Goal: Communication & Community: Answer question/provide support

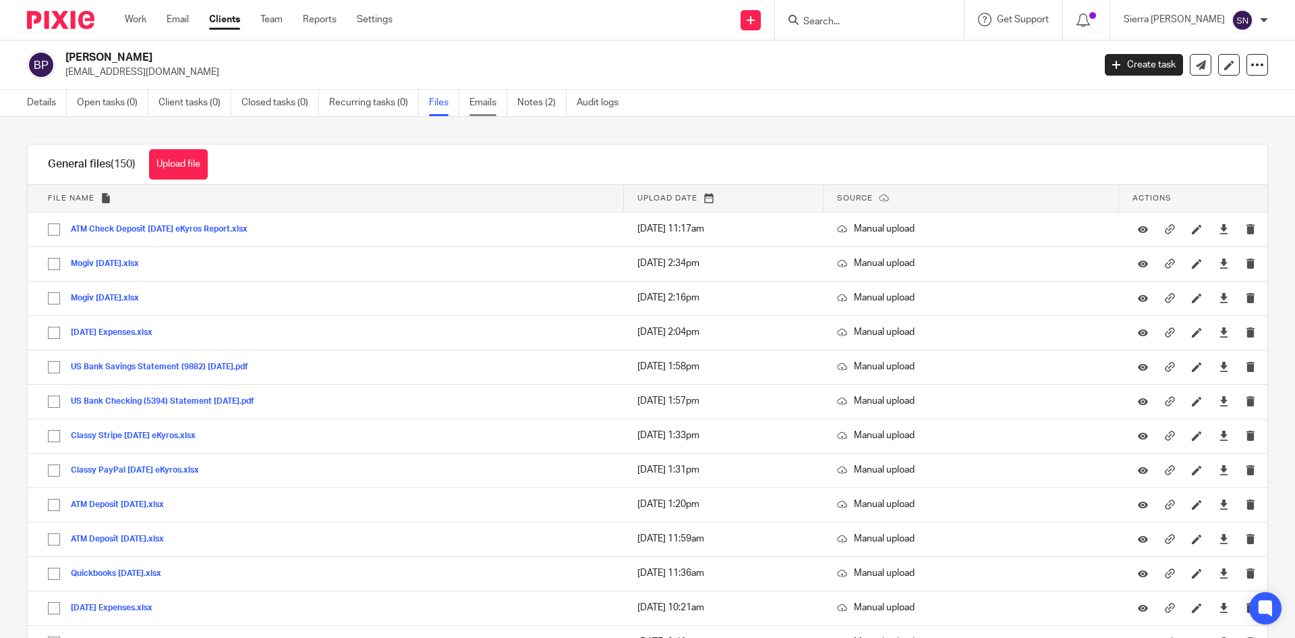
click at [480, 104] on link "Emails" at bounding box center [489, 103] width 38 height 26
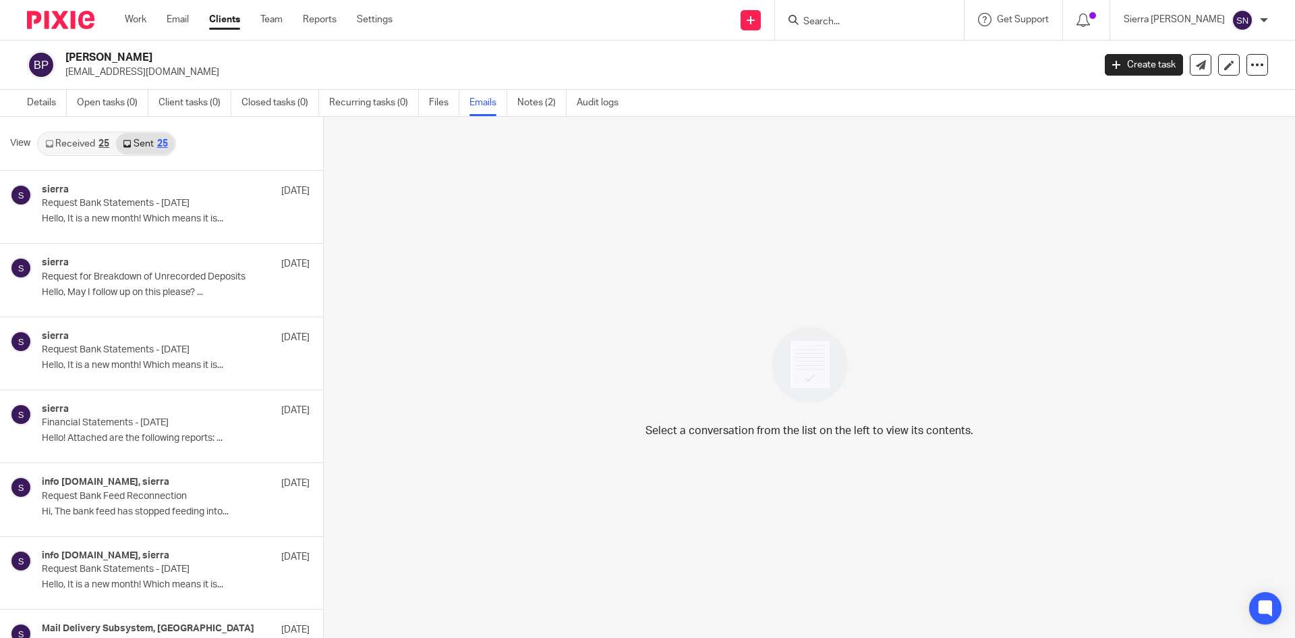
scroll to position [2, 0]
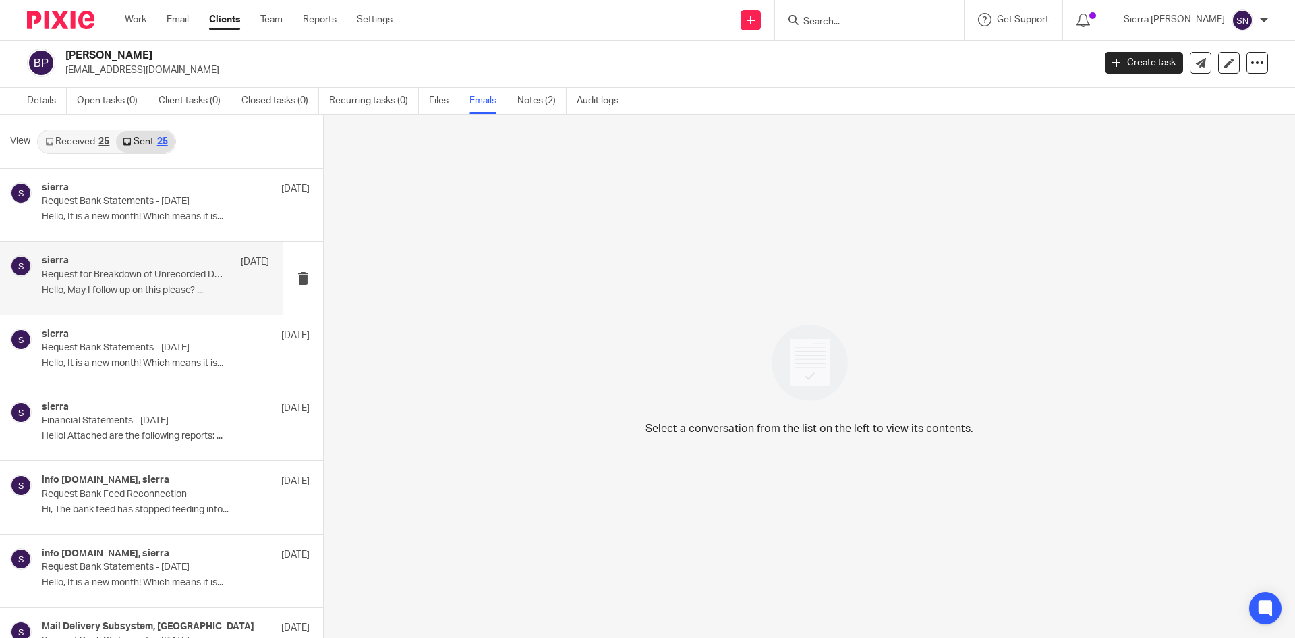
click at [142, 252] on div "sierra Sep 16 Request for Breakdown of Unrecorded Deposits Hello, May I follow …" at bounding box center [141, 278] width 283 height 72
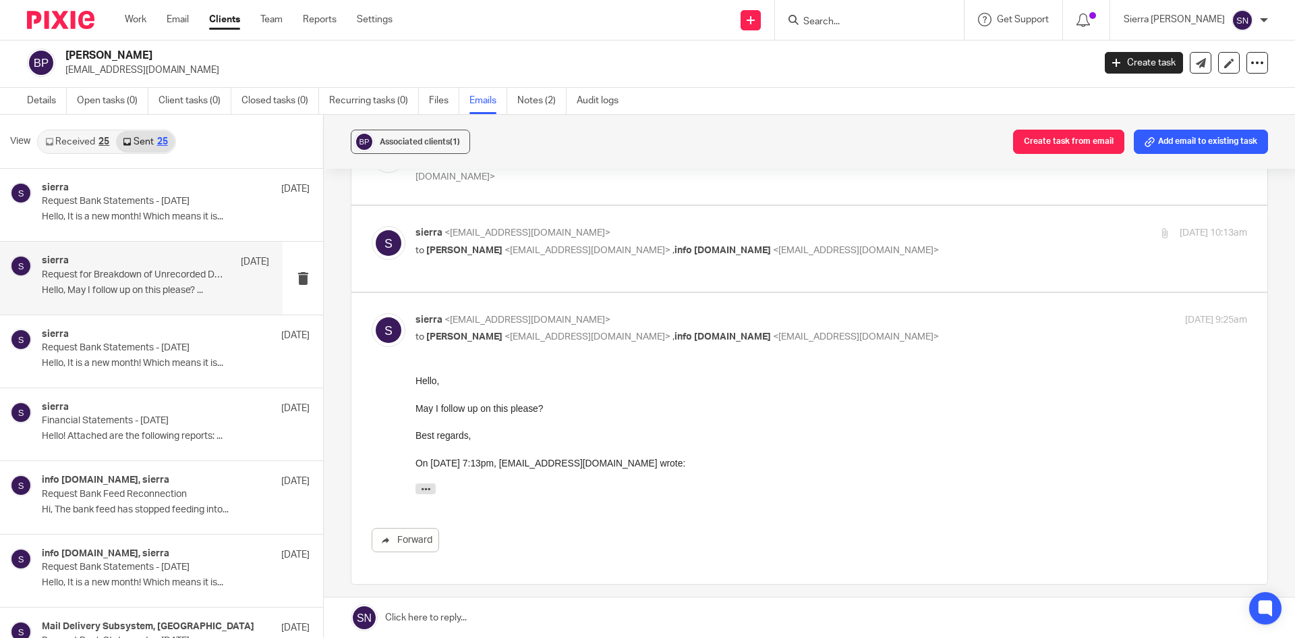
scroll to position [473, 0]
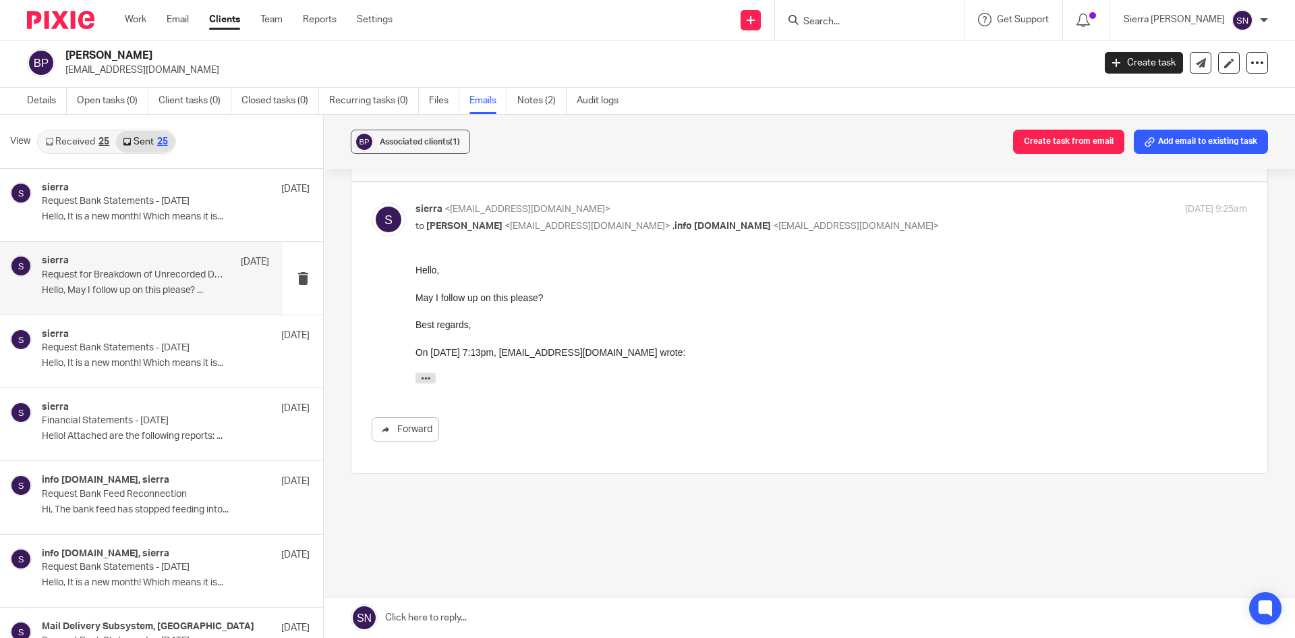
click at [591, 614] on link at bounding box center [810, 617] width 972 height 40
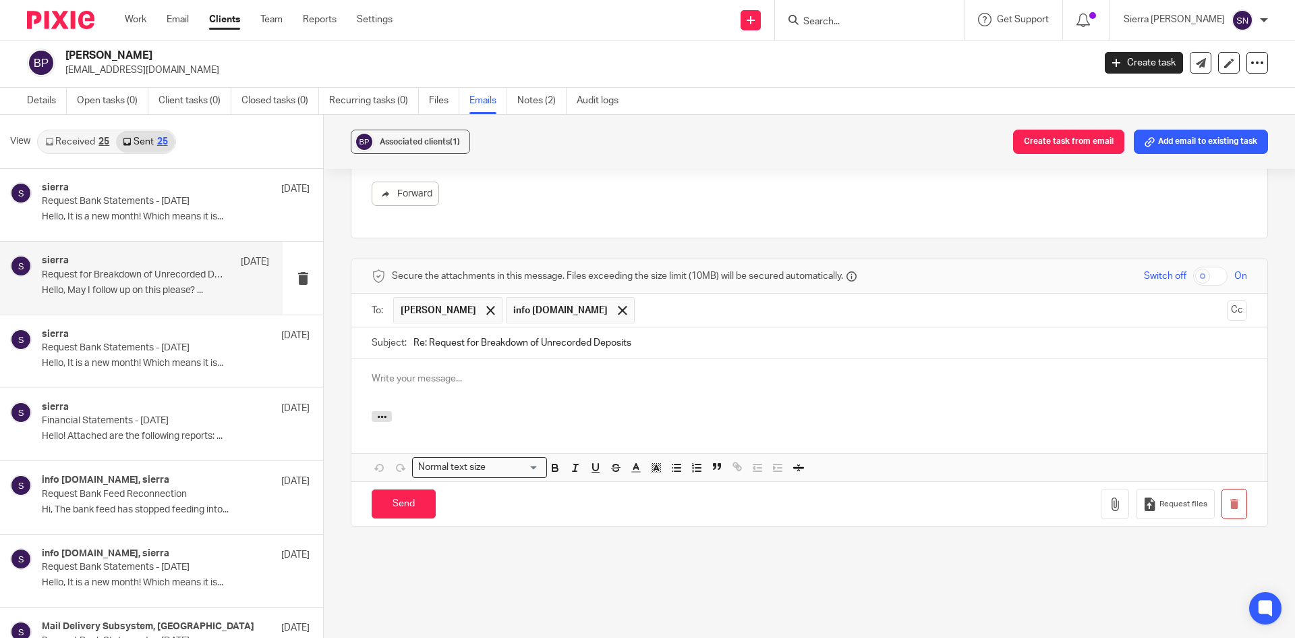
scroll to position [0, 0]
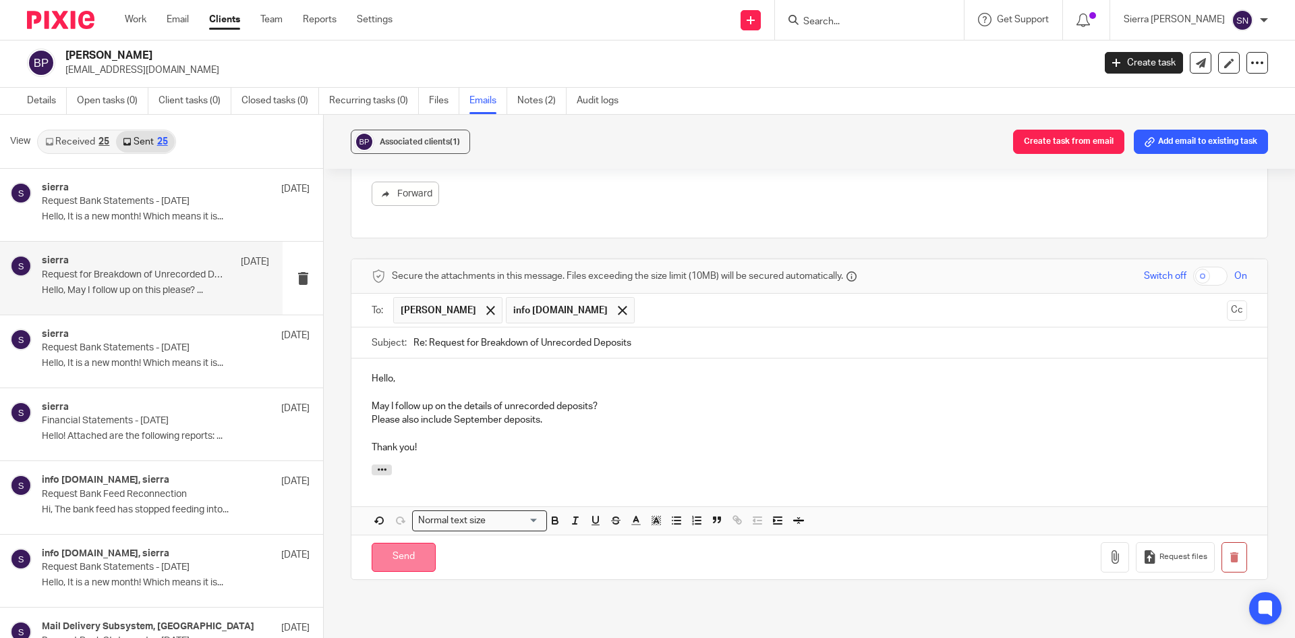
click at [399, 554] on input "Send" at bounding box center [404, 556] width 64 height 29
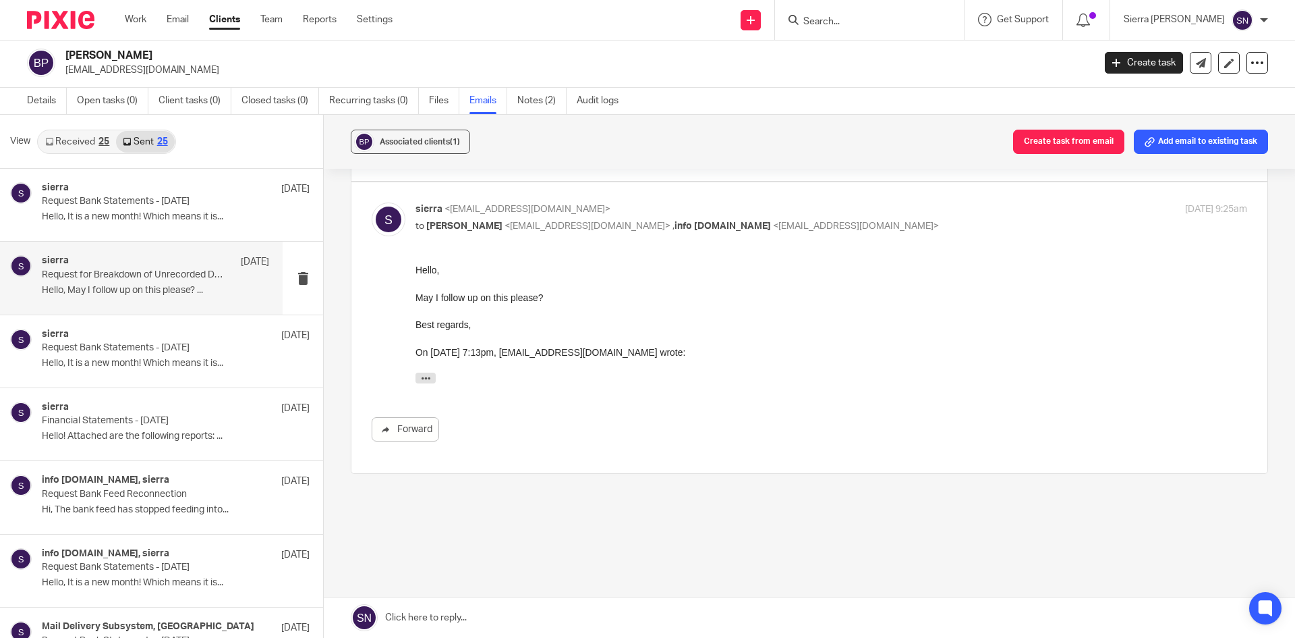
click at [229, 15] on link "Clients" at bounding box center [224, 19] width 31 height 13
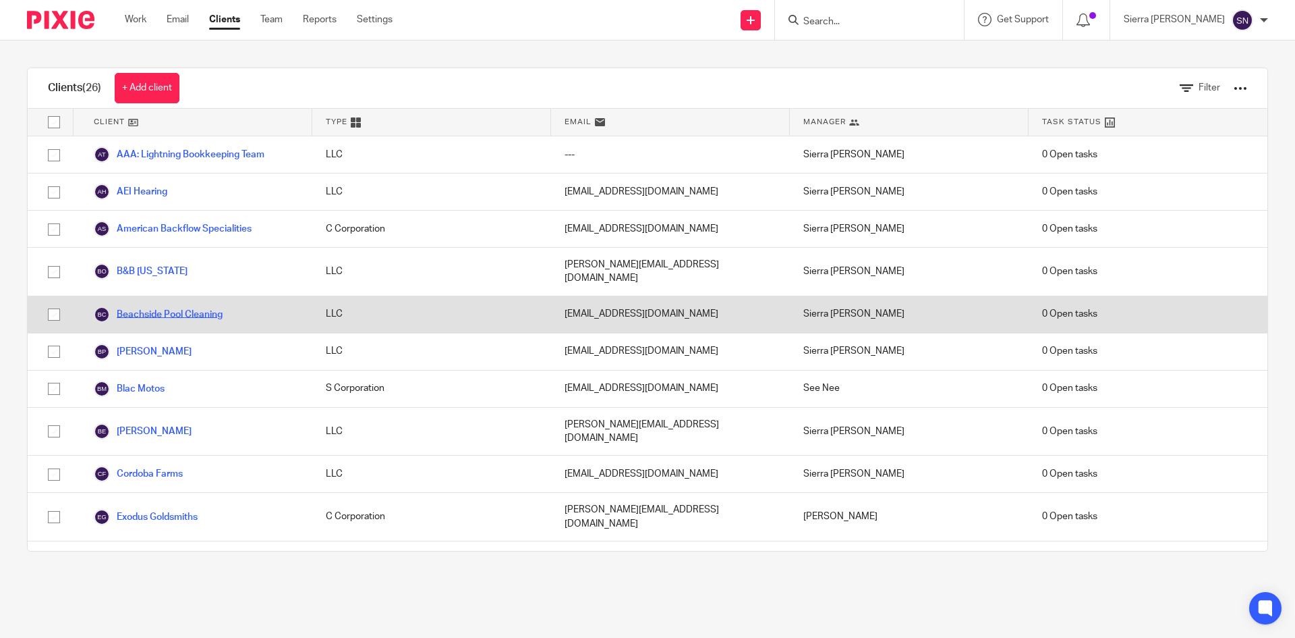
click at [207, 306] on link "Beachside Pool Cleaning" at bounding box center [158, 314] width 129 height 16
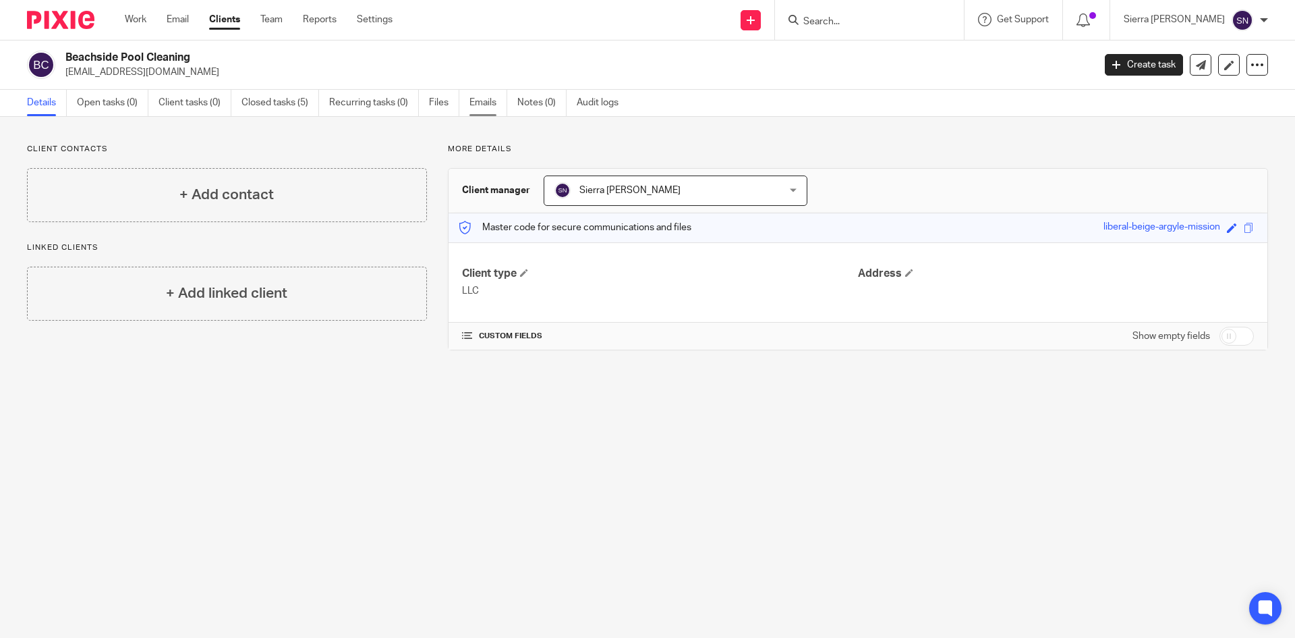
click at [486, 102] on link "Emails" at bounding box center [489, 103] width 38 height 26
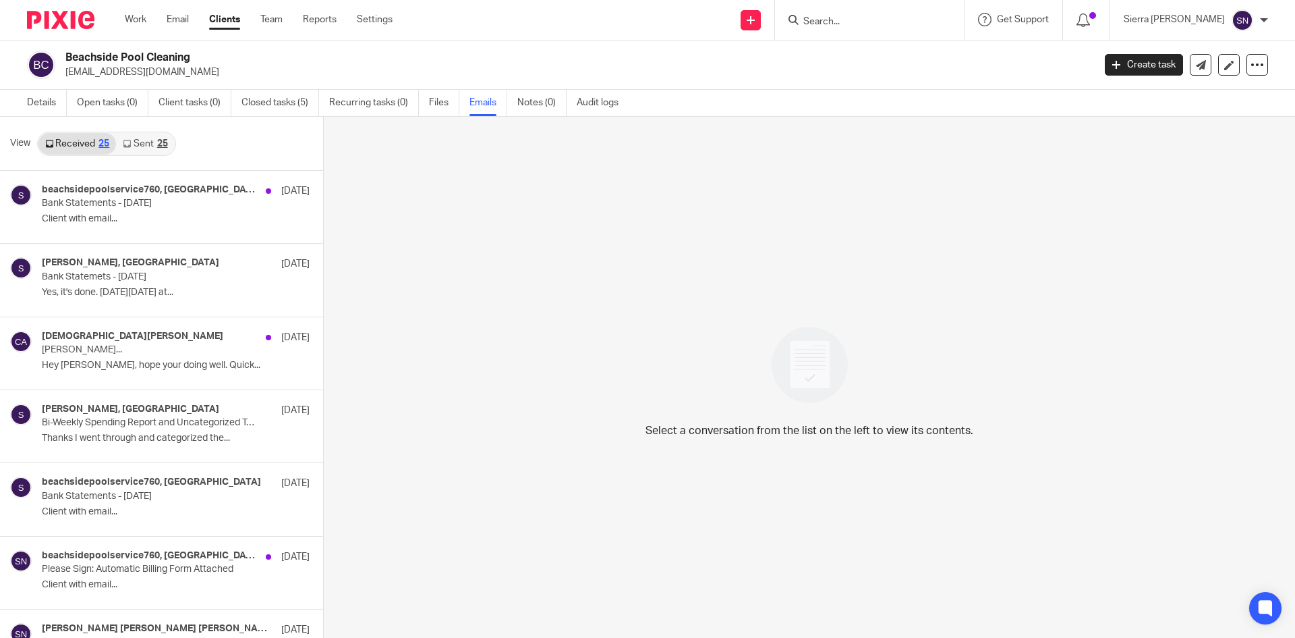
click at [153, 140] on link "Sent 25" at bounding box center [145, 144] width 58 height 22
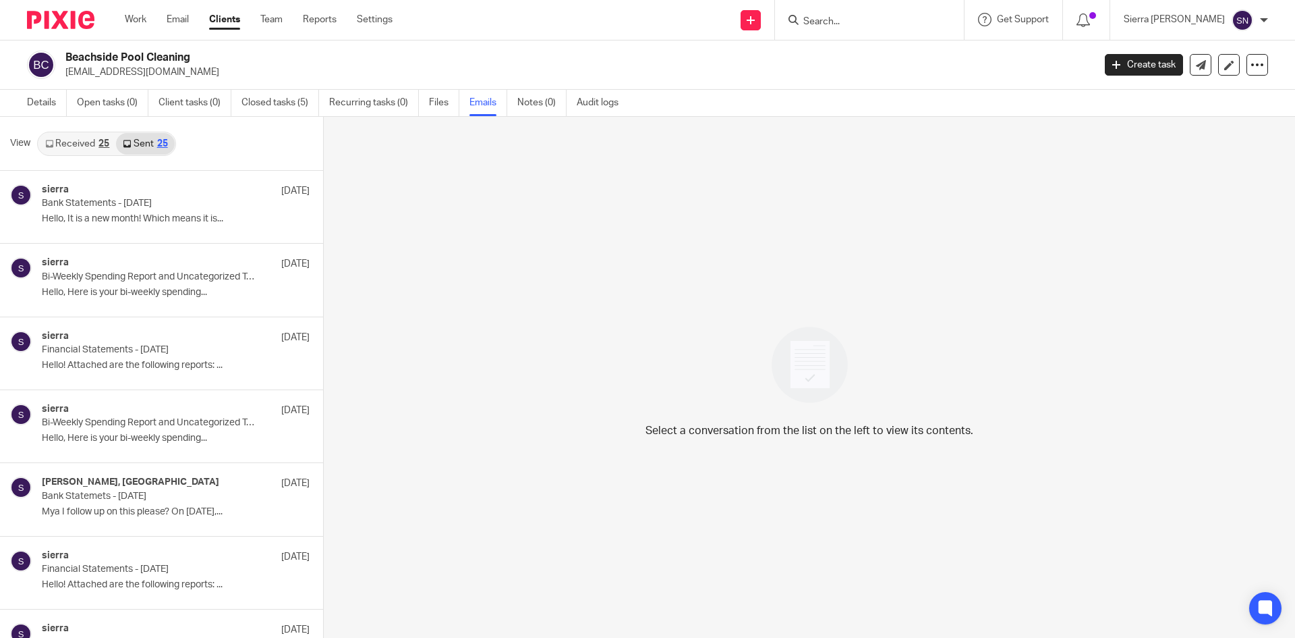
scroll to position [2, 0]
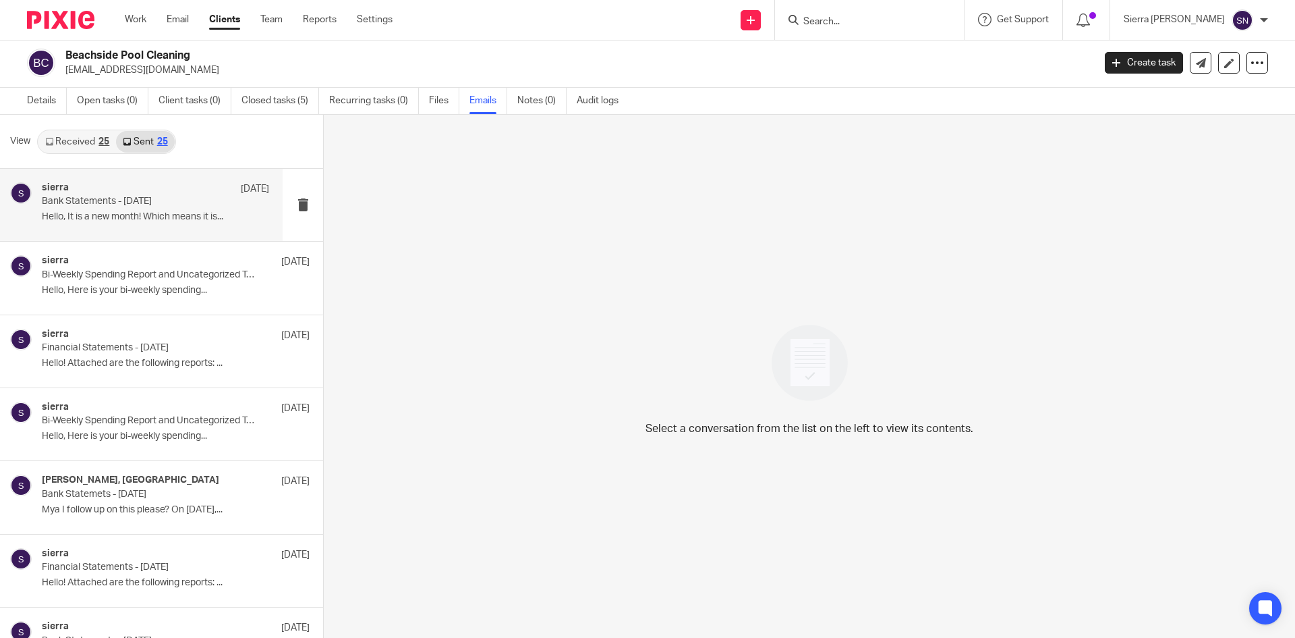
click at [173, 185] on div "sierra Oct 2" at bounding box center [155, 188] width 227 height 13
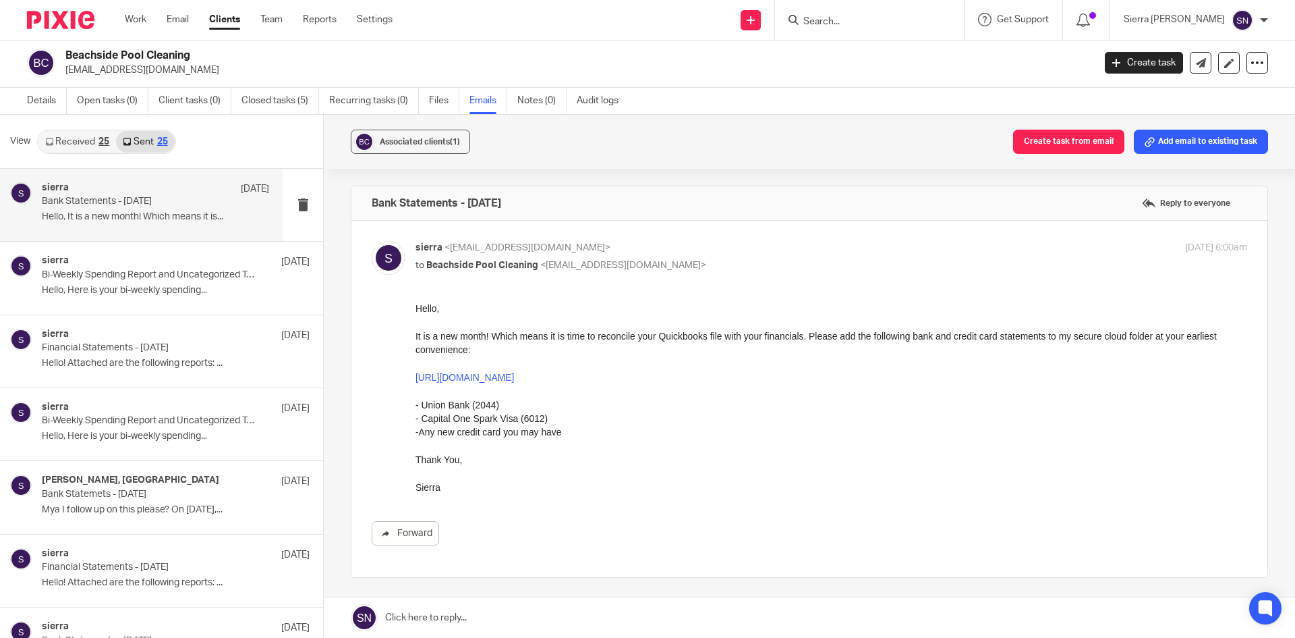
scroll to position [0, 0]
click at [165, 208] on div "sierra Oct 2 Bank Statements - September 2025 Hello, It is a new month! Which m…" at bounding box center [155, 204] width 227 height 45
click at [74, 142] on link "Received 25" at bounding box center [77, 142] width 78 height 22
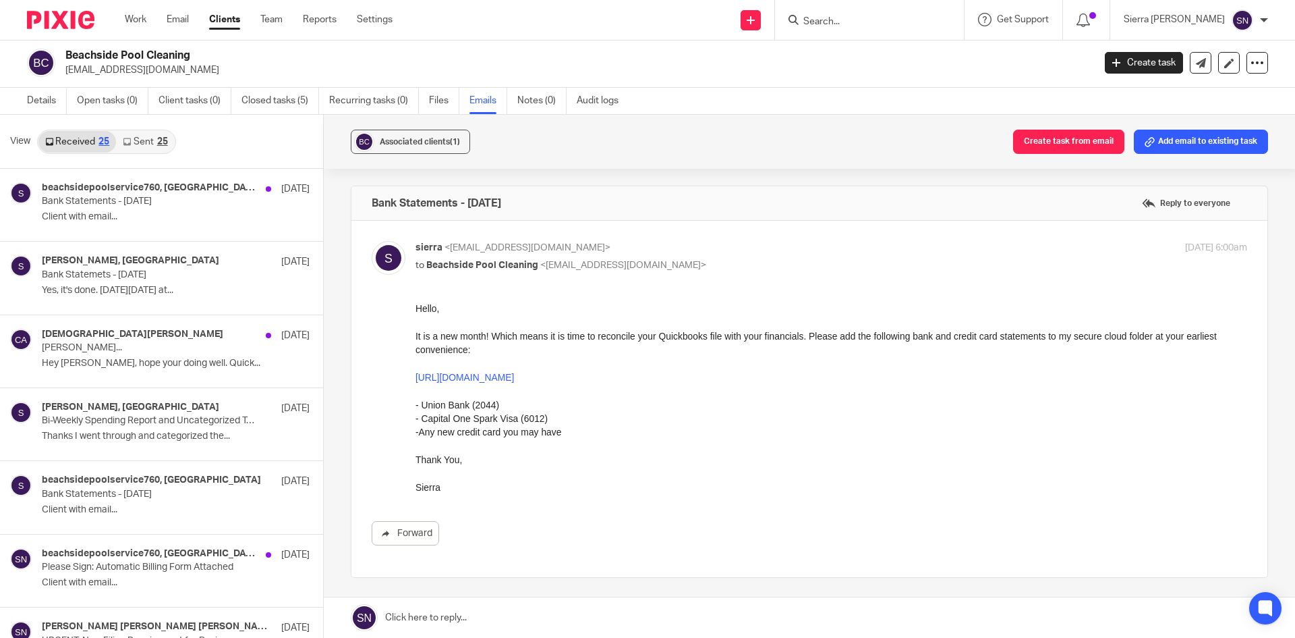
click at [157, 142] on div "25" at bounding box center [162, 141] width 11 height 9
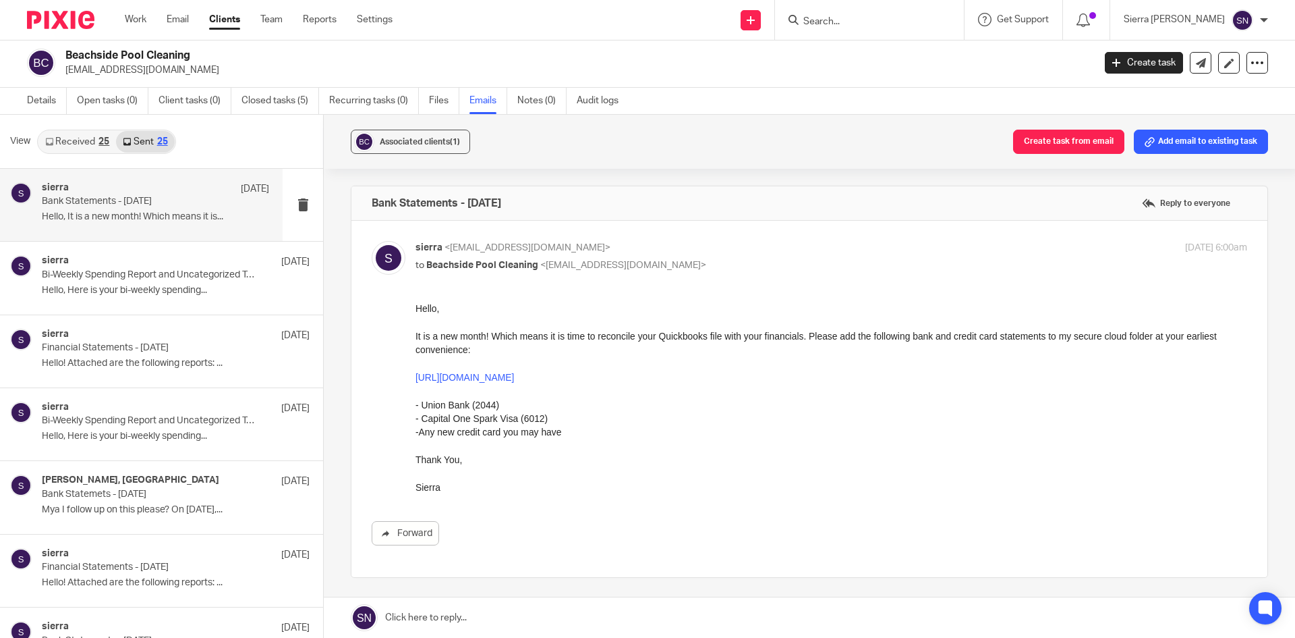
click at [159, 209] on div "sierra Oct 2 Bank Statements - September 2025 Hello, It is a new month! Which m…" at bounding box center [155, 204] width 227 height 45
drag, startPoint x: 422, startPoint y: 420, endPoint x: 515, endPoint y: 420, distance: 93.1
click at [515, 420] on p "- Capital One Spark Visa (6012)" at bounding box center [832, 418] width 832 height 13
copy p "Capital One Spark Visa"
click at [432, 615] on link at bounding box center [810, 617] width 972 height 40
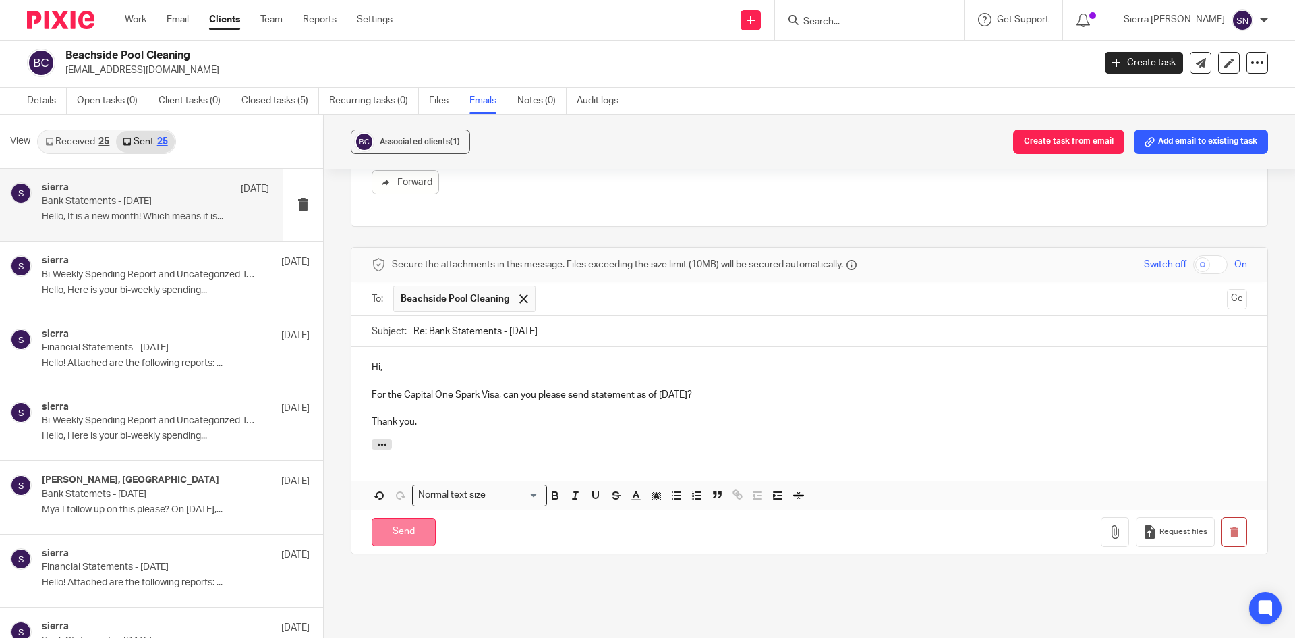
click at [395, 536] on input "Send" at bounding box center [404, 531] width 64 height 29
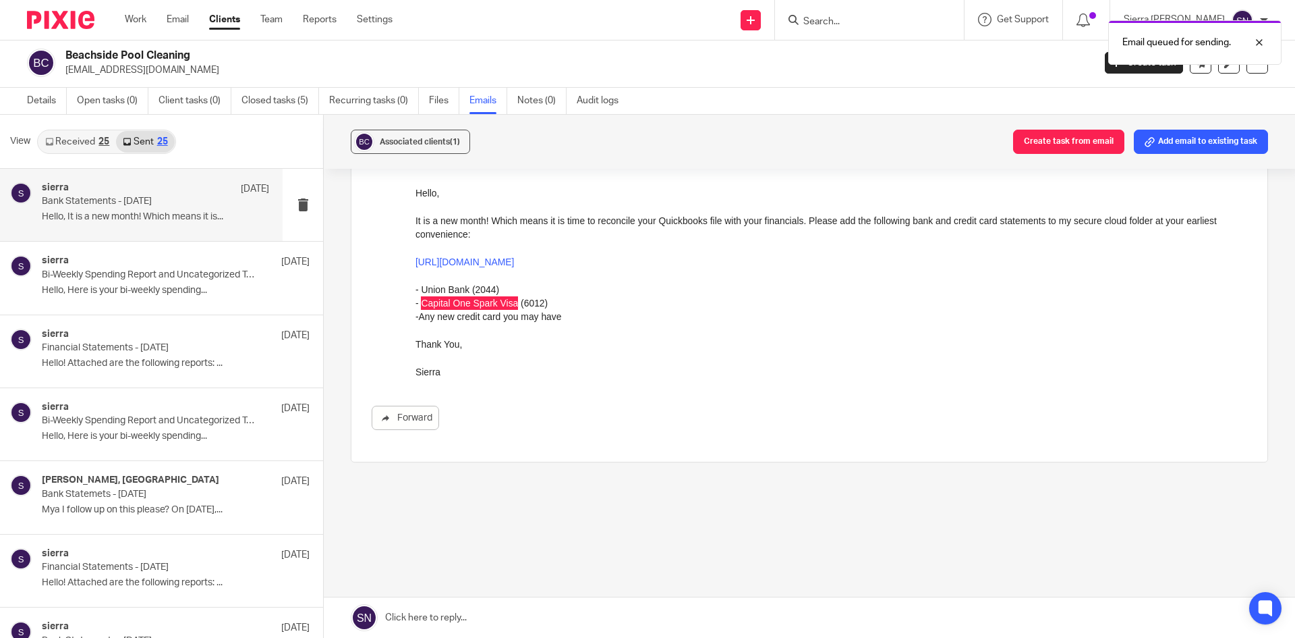
scroll to position [115, 0]
click at [225, 19] on link "Clients" at bounding box center [224, 19] width 31 height 13
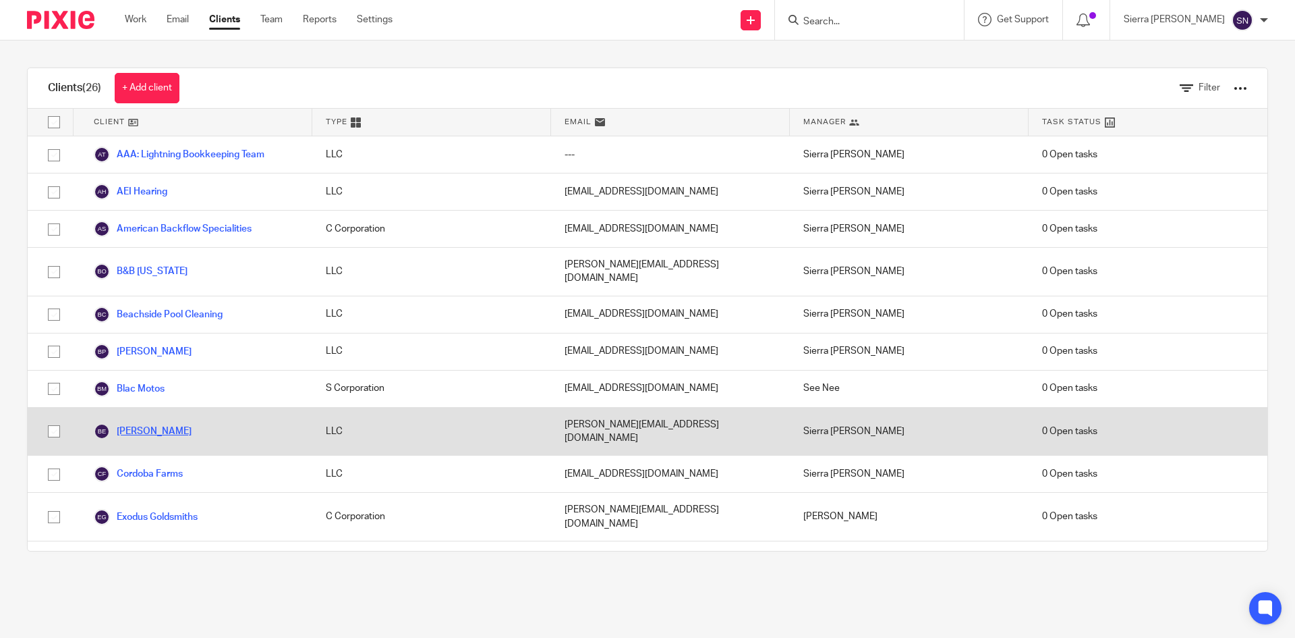
click at [161, 423] on link "[PERSON_NAME]" at bounding box center [143, 431] width 98 height 16
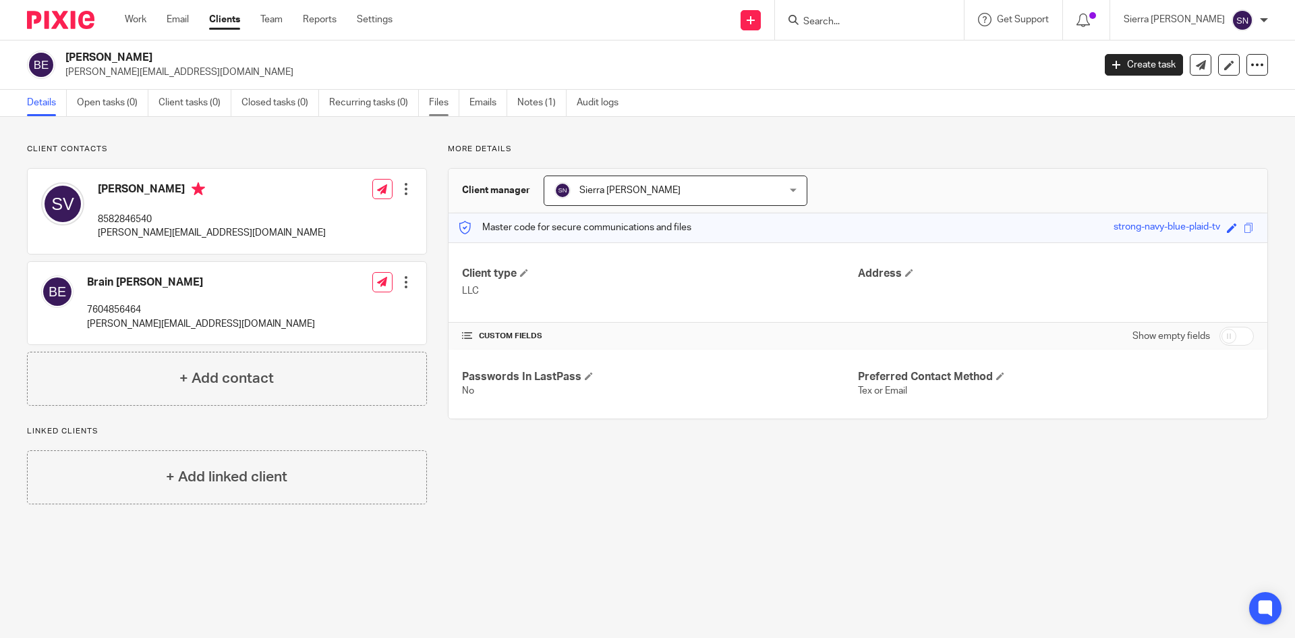
click at [447, 105] on link "Files" at bounding box center [444, 103] width 30 height 26
